Goal: Complete application form

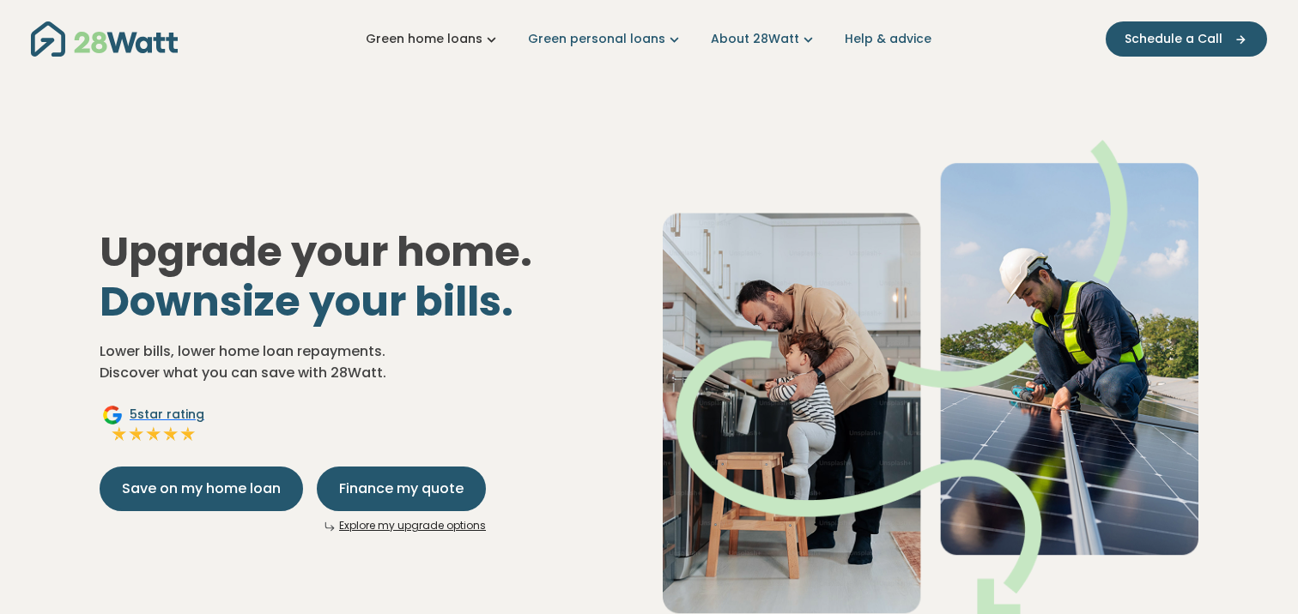
click at [481, 36] on link "Green home loans" at bounding box center [433, 39] width 135 height 18
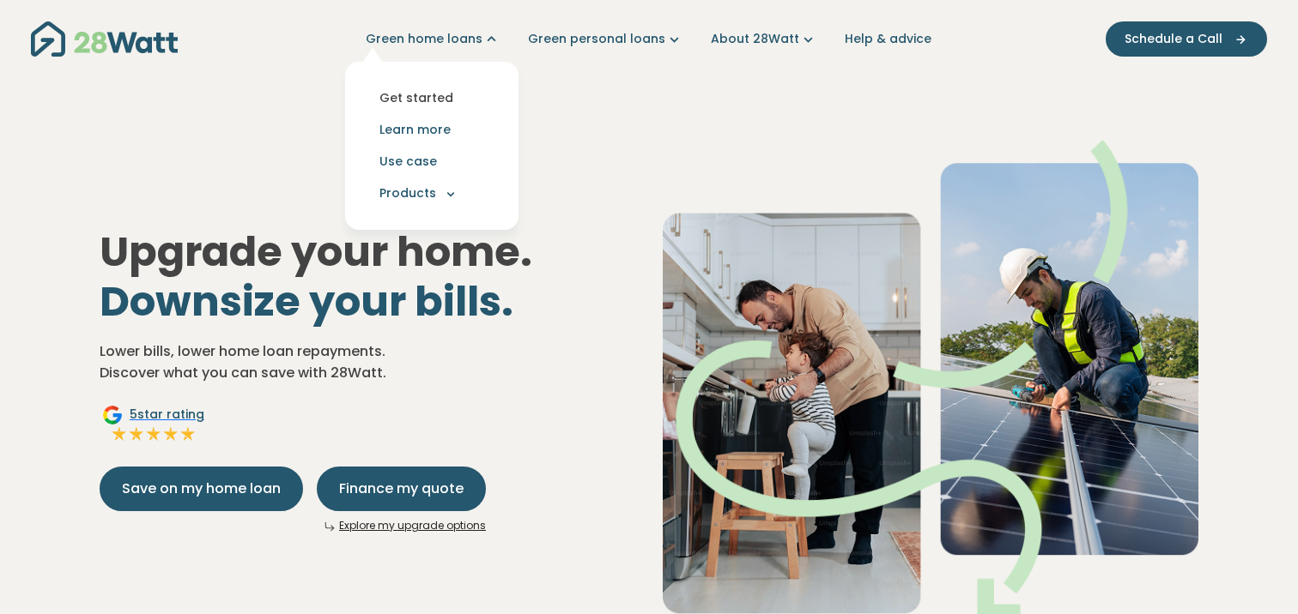
click at [457, 94] on link "Get started" at bounding box center [432, 98] width 146 height 32
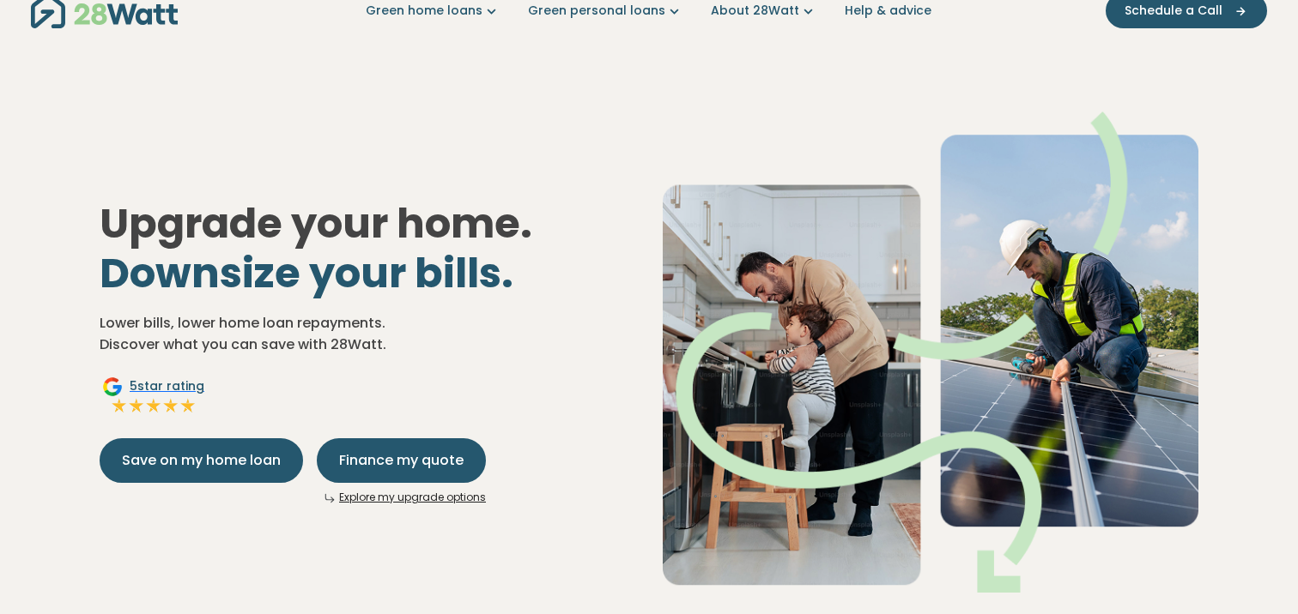
scroll to position [33, 0]
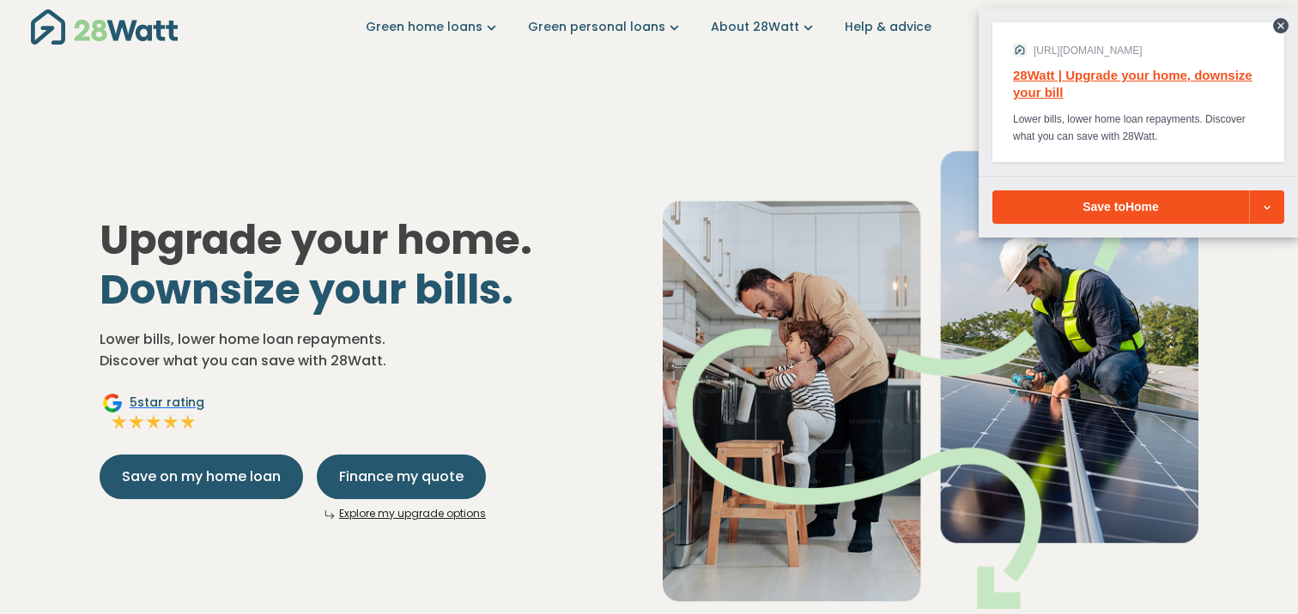
click at [1119, 281] on img at bounding box center [931, 368] width 536 height 481
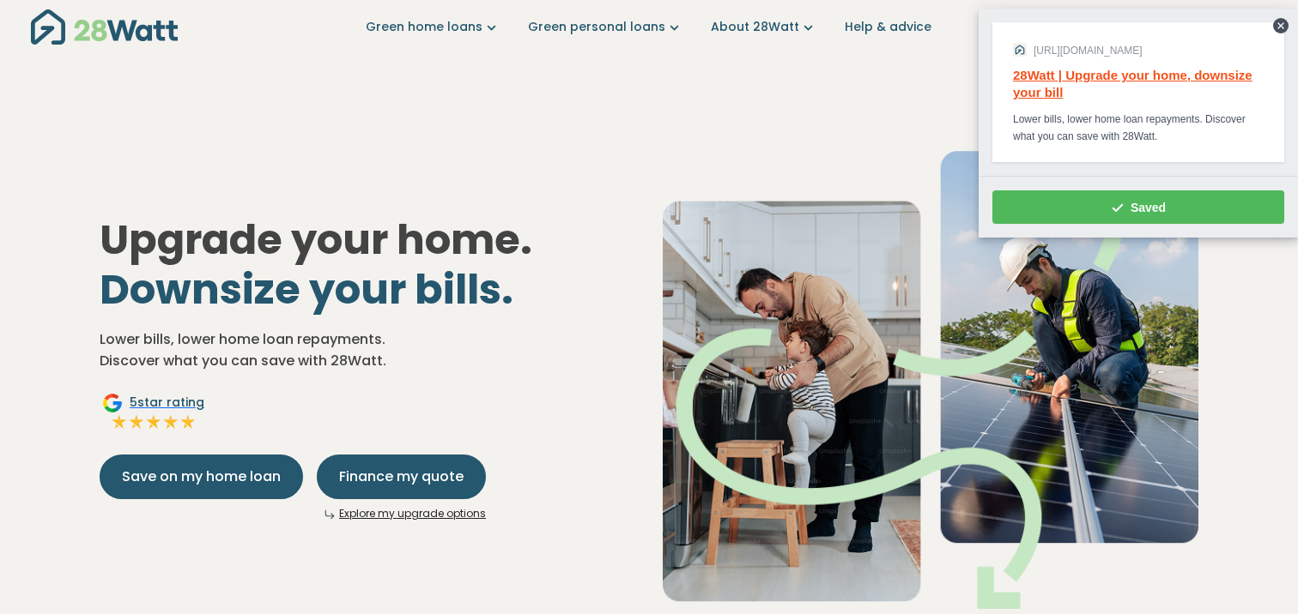
click at [1171, 200] on div "Save to Home" at bounding box center [1137, 207] width 223 height 14
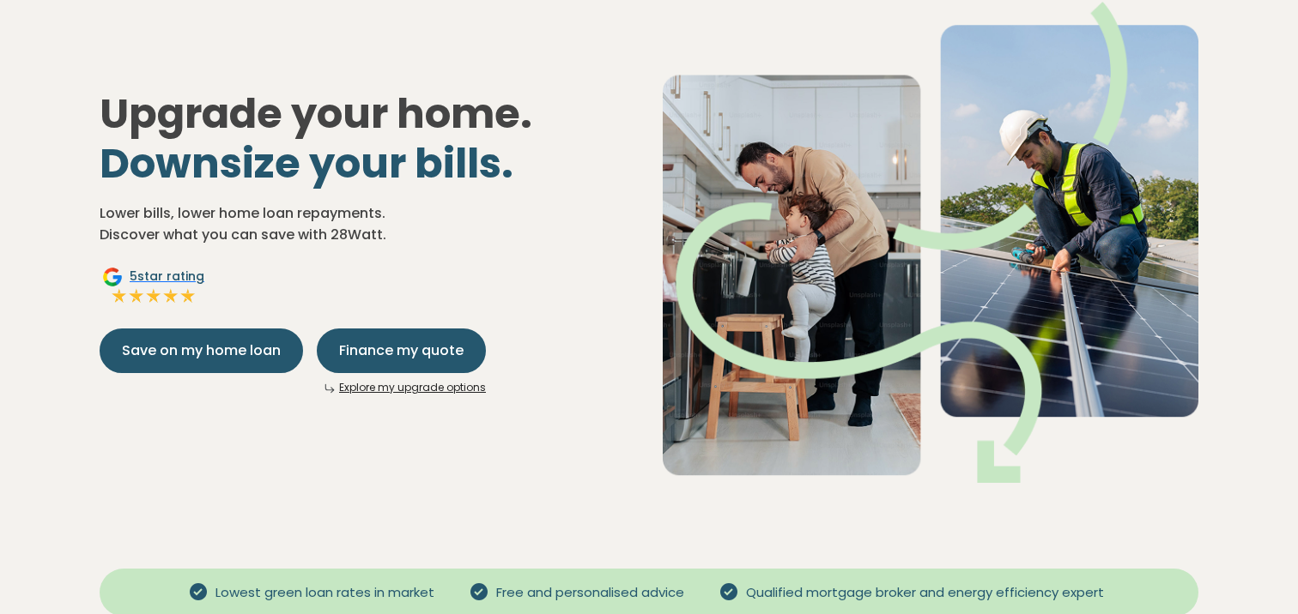
scroll to position [0, 0]
